Goal: Transaction & Acquisition: Purchase product/service

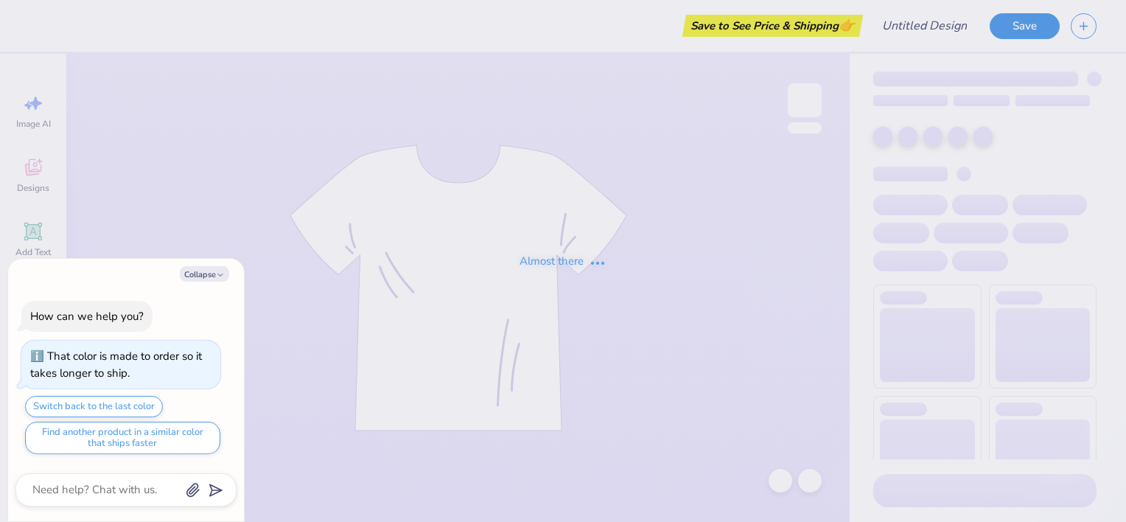
click at [147, 180] on div "Almost there" at bounding box center [563, 261] width 1126 height 522
click at [212, 276] on button "Collapse" at bounding box center [204, 273] width 49 height 15
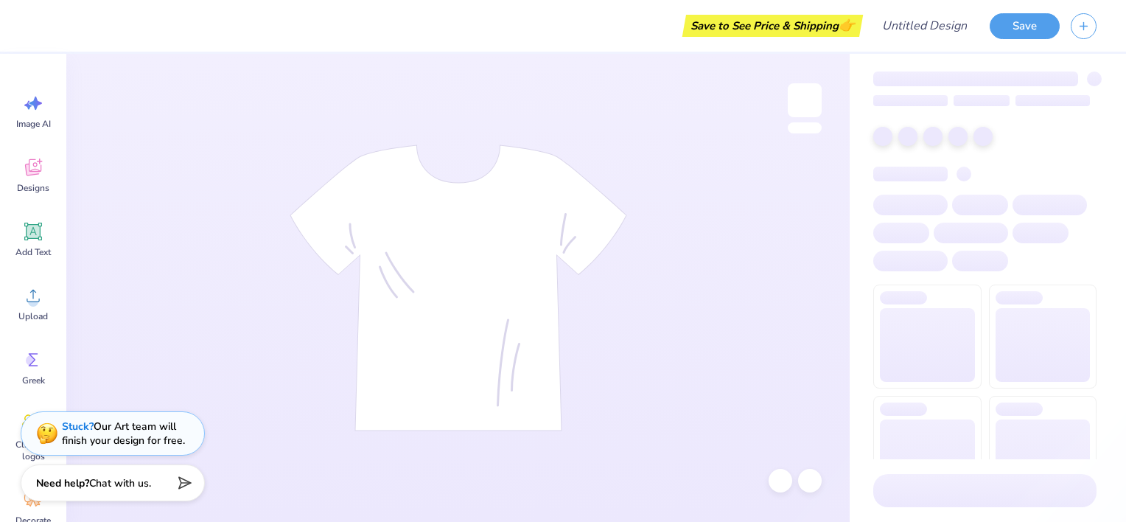
type textarea "x"
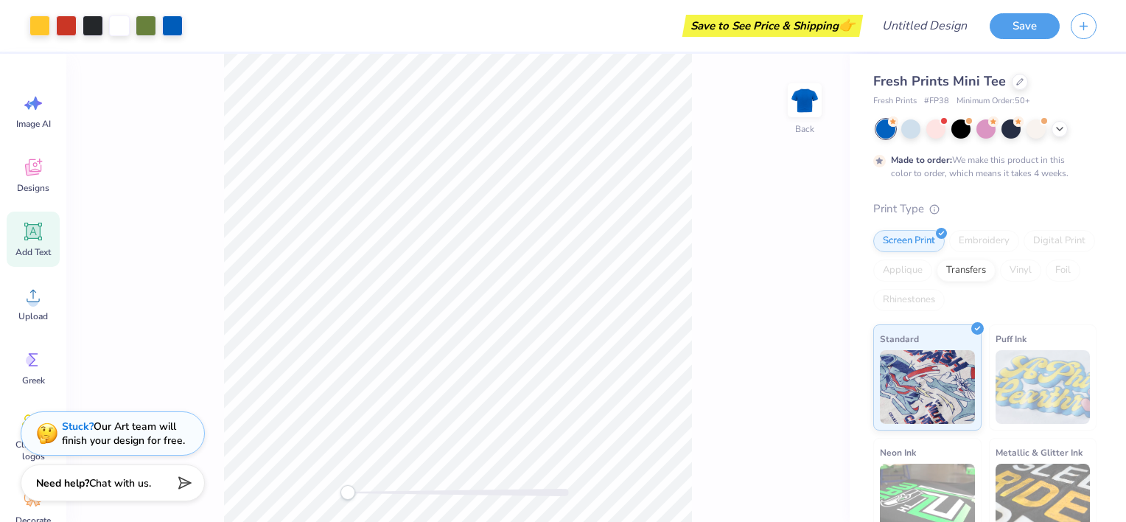
click at [24, 237] on icon at bounding box center [33, 231] width 22 height 22
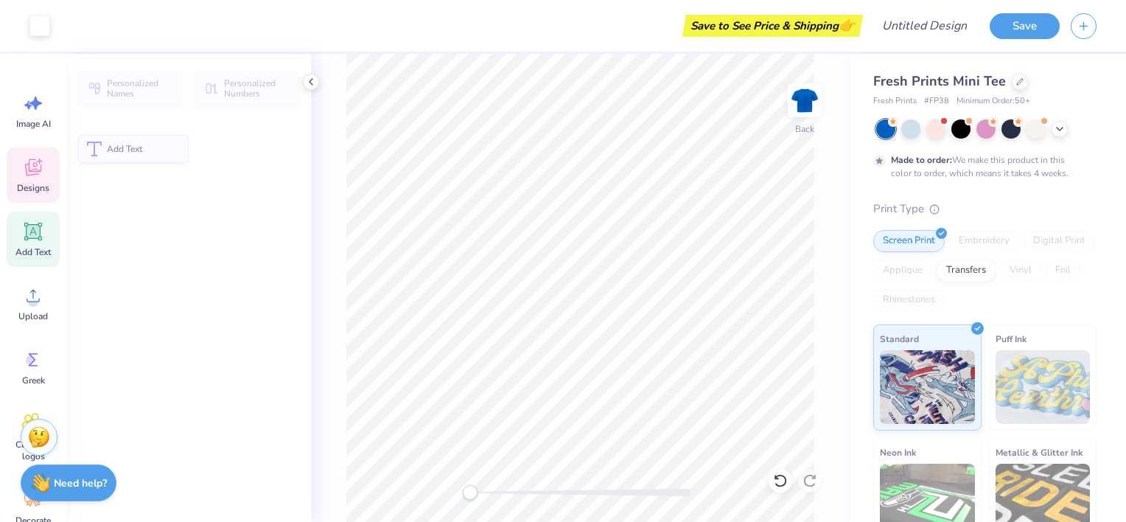
click at [31, 174] on icon at bounding box center [33, 167] width 16 height 17
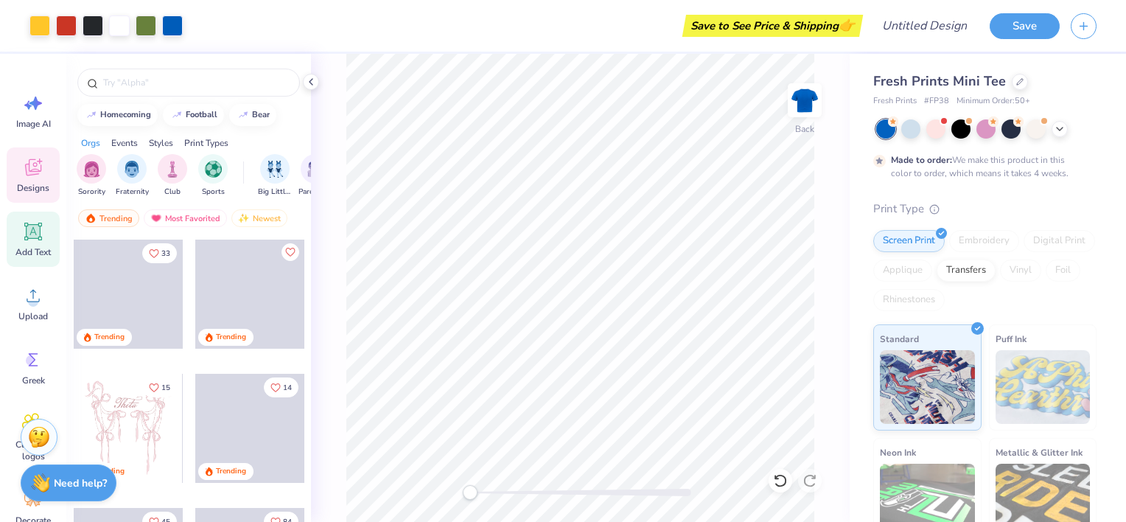
click at [32, 239] on icon at bounding box center [33, 231] width 22 height 22
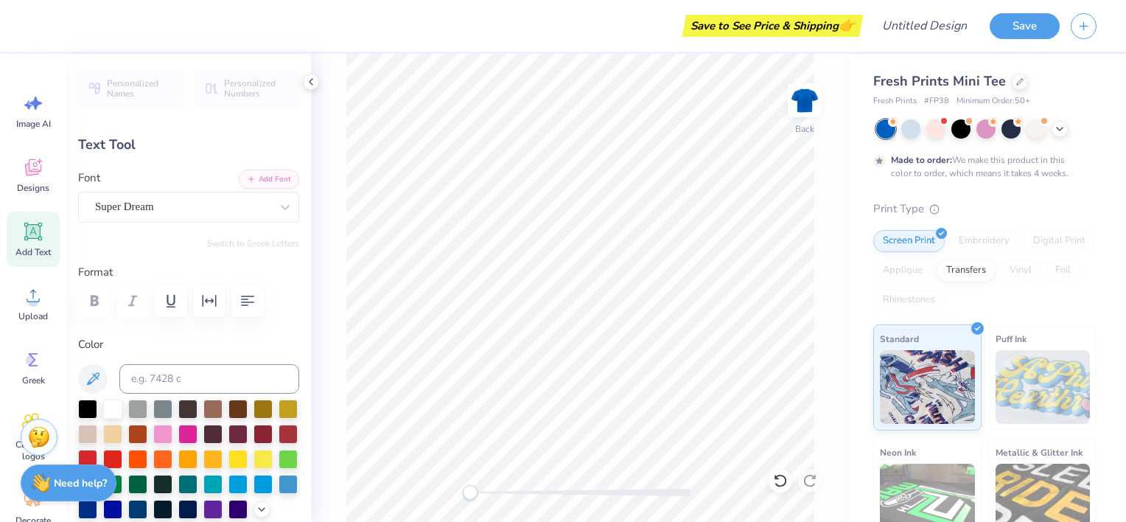
click at [162, 192] on div "Super Dream" at bounding box center [188, 207] width 221 height 31
click at [168, 209] on div "Super Dream" at bounding box center [183, 206] width 178 height 23
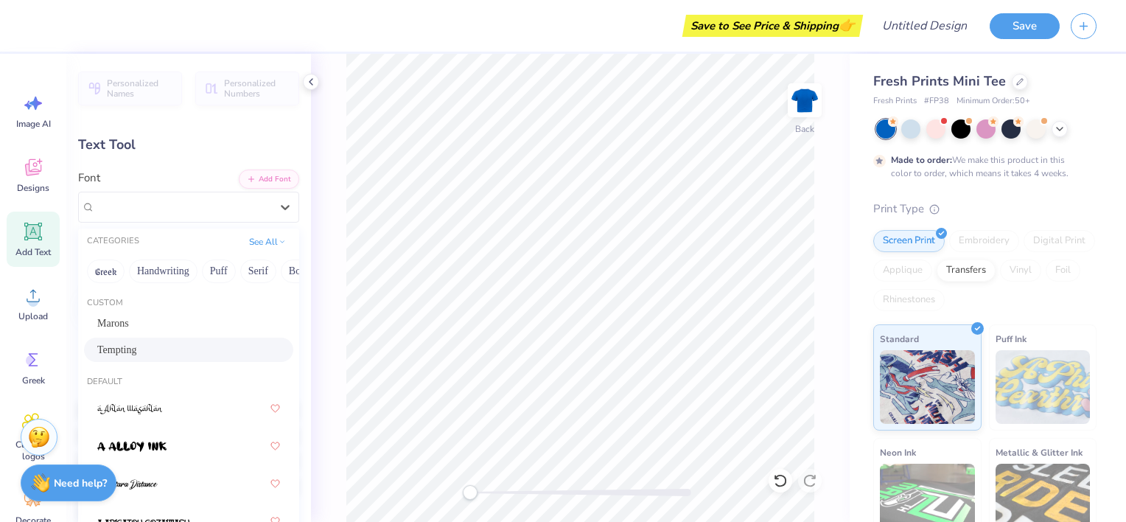
click at [164, 347] on div "Tempting" at bounding box center [188, 349] width 183 height 15
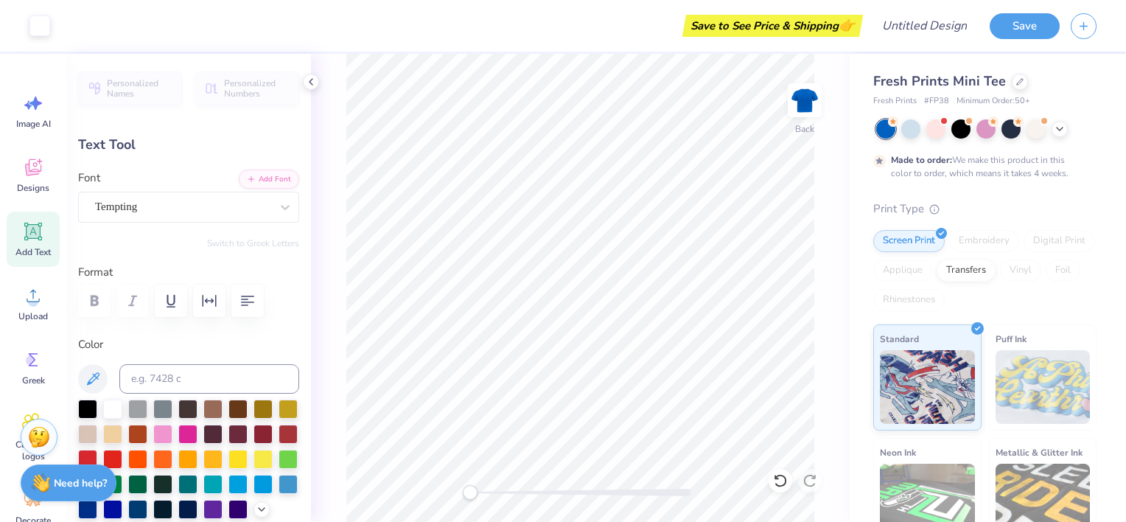
type input "5.24"
type input "2.92"
type input "5.08"
type input "-9.9"
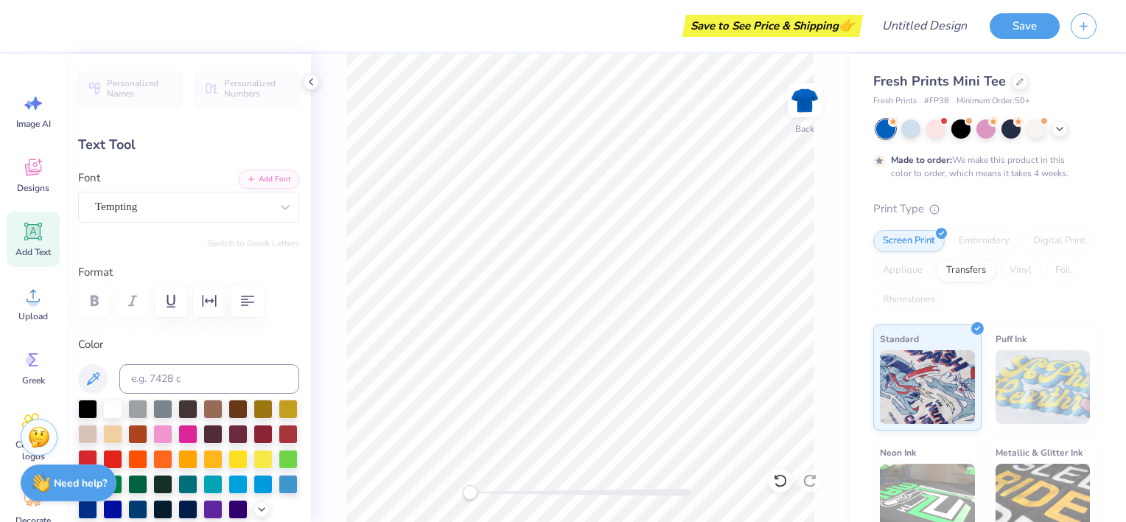
type textarea "h"
type textarea "Royal Flush"
type input "0.0"
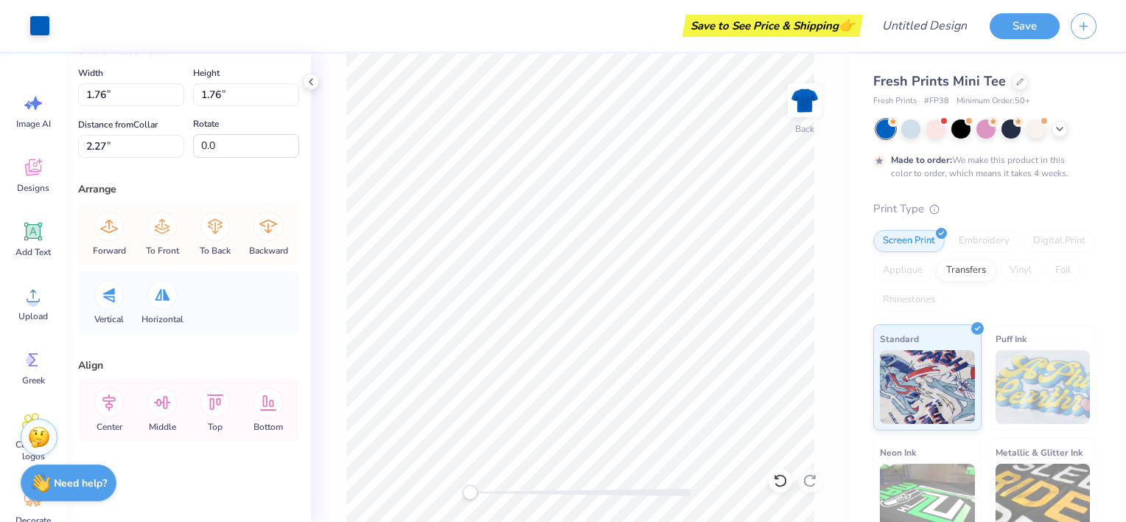
scroll to position [0, 0]
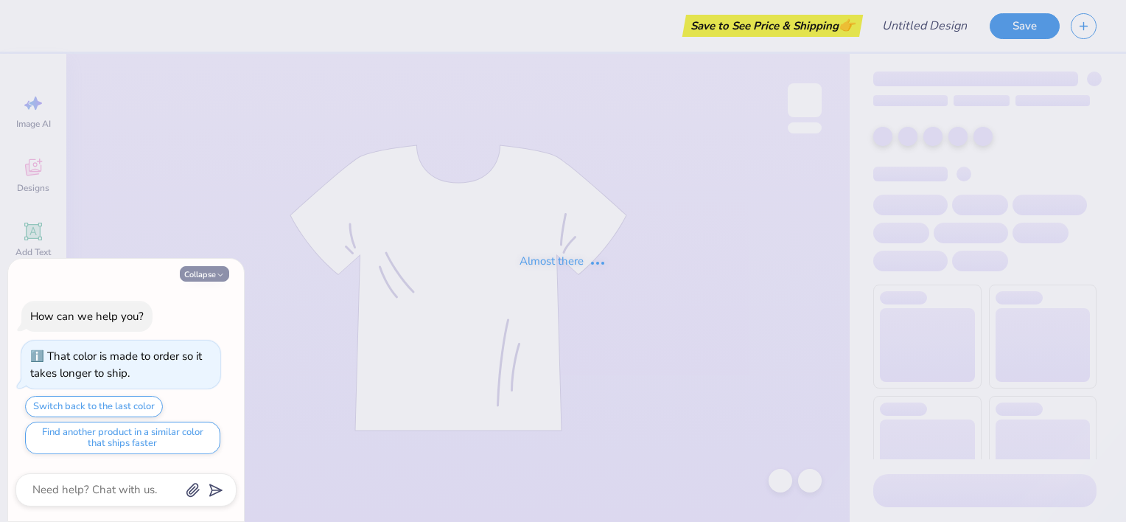
click at [203, 275] on button "Collapse" at bounding box center [204, 273] width 49 height 15
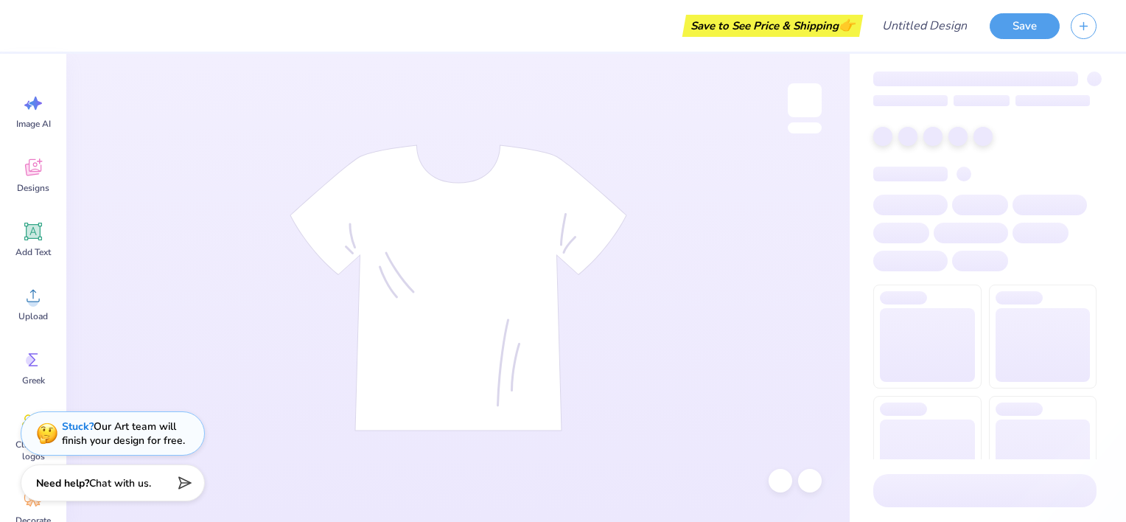
type textarea "x"
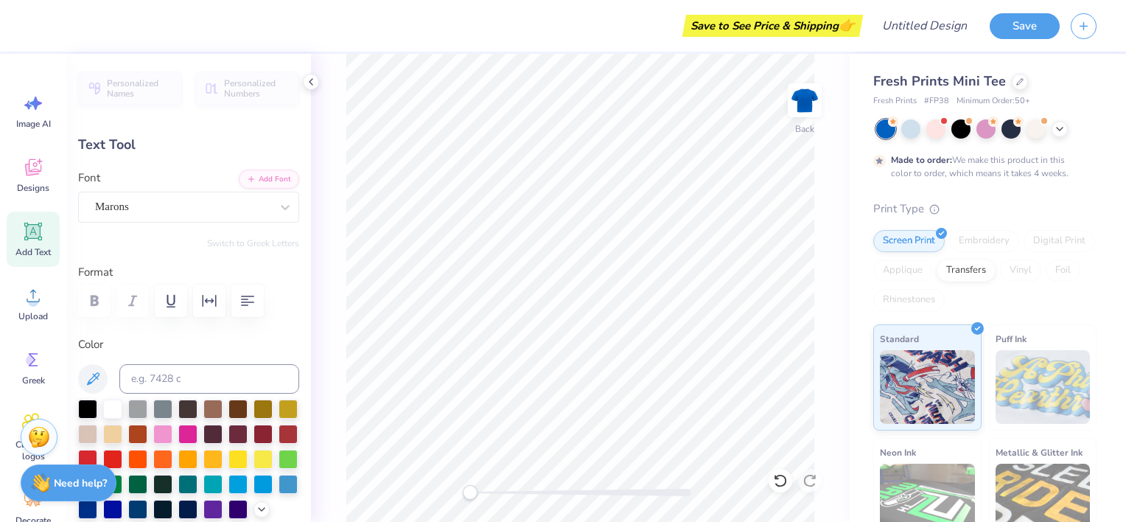
scroll to position [12, 1]
type input "0.0"
type input "0.98"
type input "0.63"
type input "2.44"
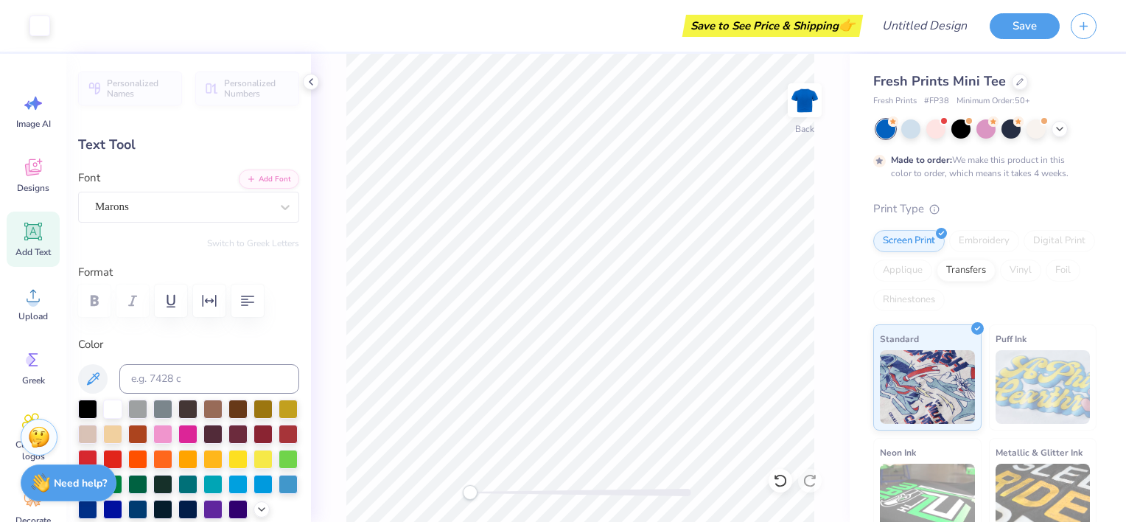
type input "-9.9"
type textarea "Mond"
type input "0.0"
type input "2.46"
type input "1.03"
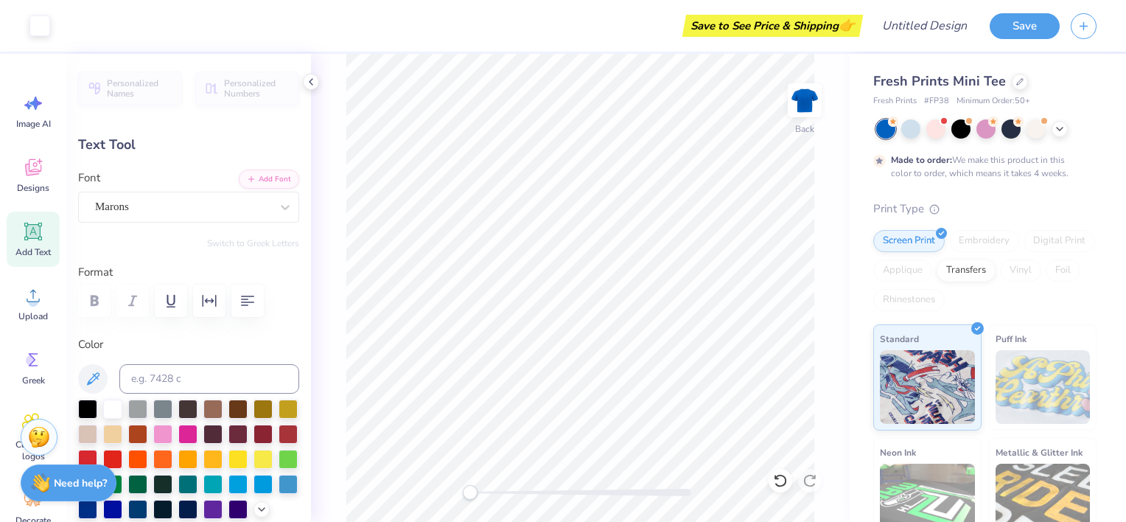
type input "2.31"
type input "0.0"
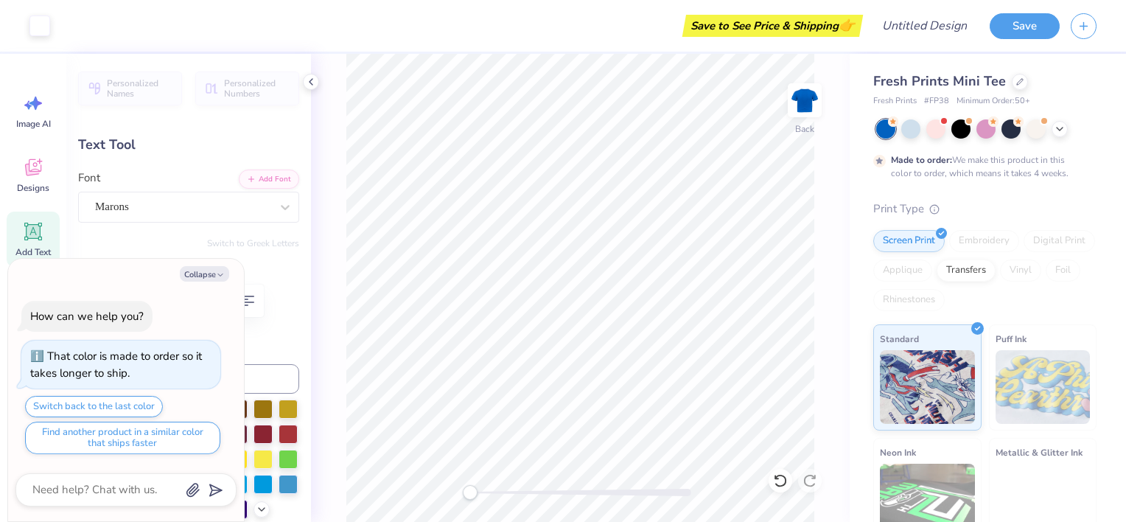
scroll to position [12, 1]
type textarea "x"
type textarea "M"
type textarea "x"
type textarea "Mo"
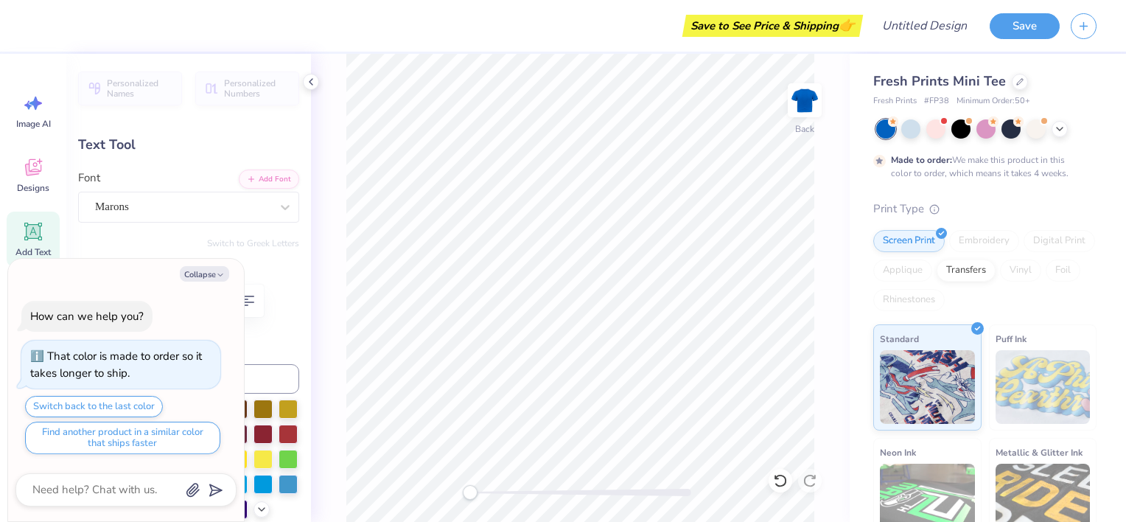
type textarea "x"
type textarea "Mon"
type textarea "x"
type input "0.0"
click at [205, 270] on button "Collapse" at bounding box center [204, 273] width 49 height 15
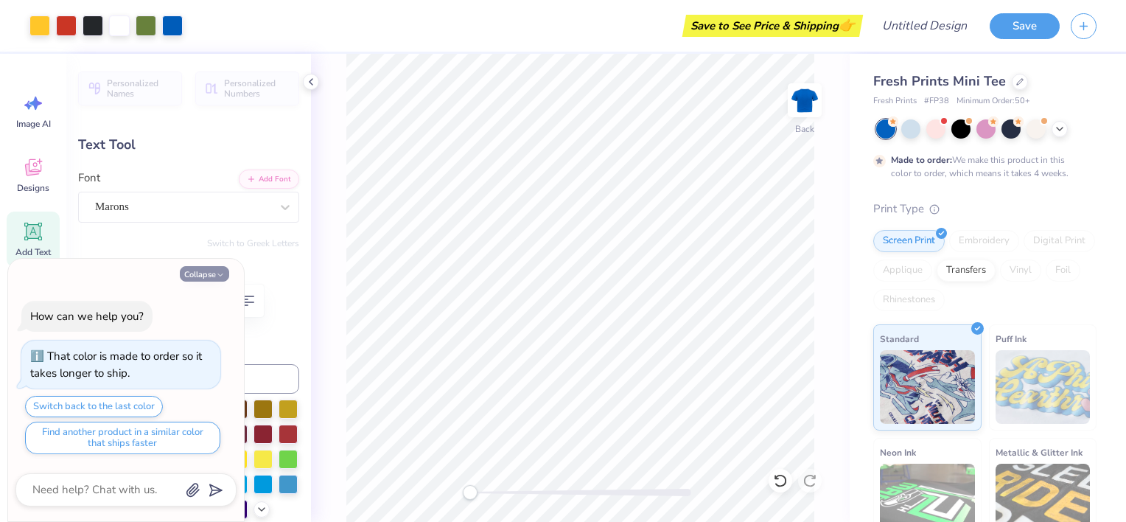
type textarea "x"
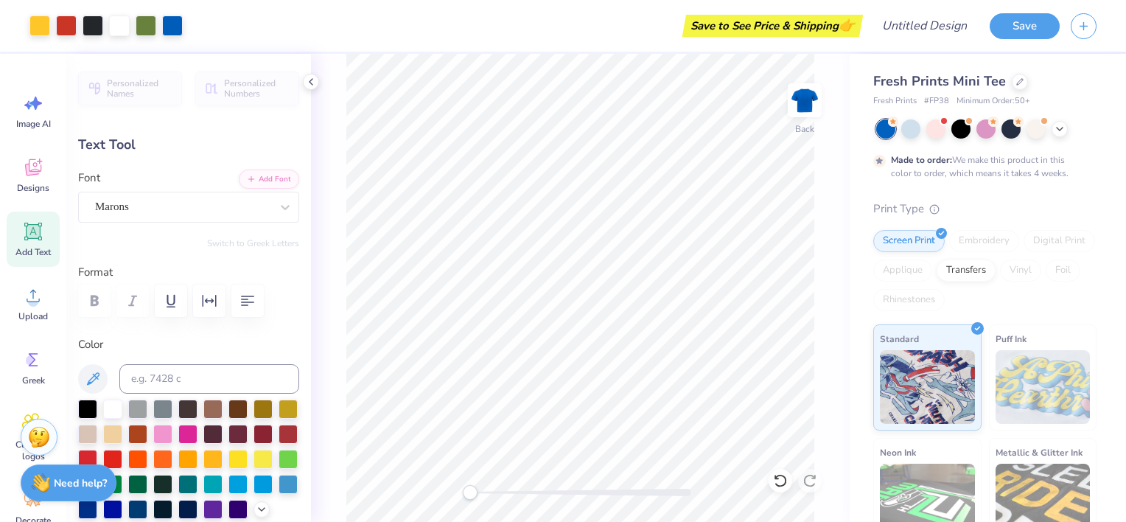
type input "2.06"
type input "1.03"
type input "2.27"
type input "-9.9"
type input "0.0"
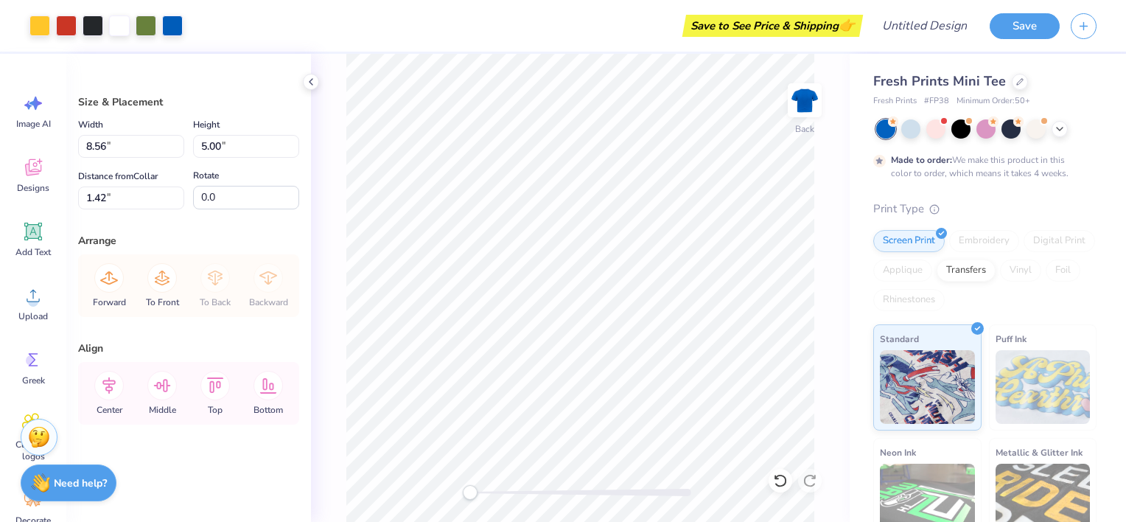
type input "1.42"
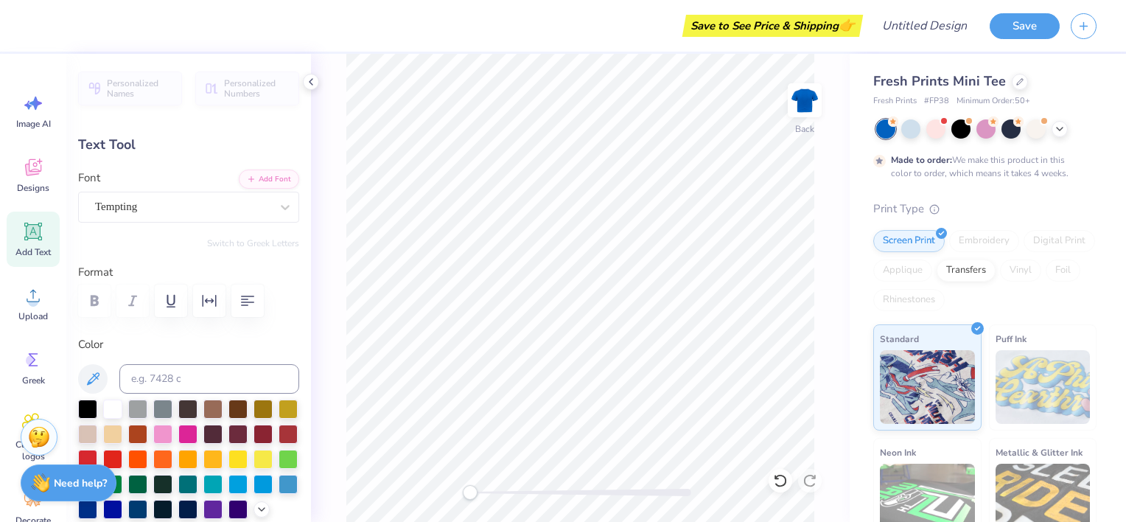
scroll to position [12, 3]
type textarea "Marketing"
click at [846, 361] on div "Back" at bounding box center [580, 288] width 539 height 468
type input "0.0"
type input "9.27"
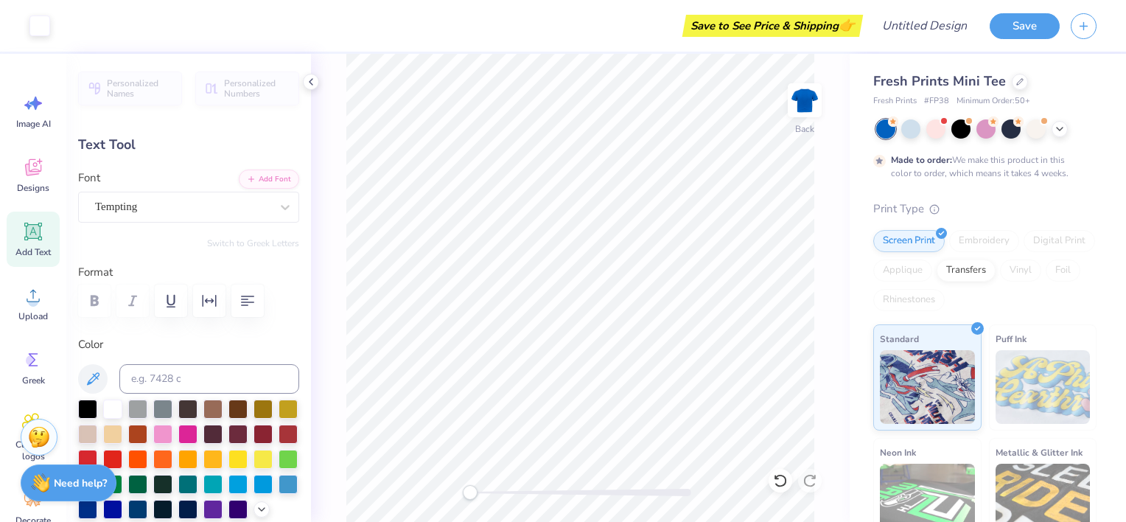
type input "2.97"
type input "4.95"
type input "0.0"
click at [222, 11] on div "Save to See Price & Shipping 👉" at bounding box center [526, 26] width 665 height 52
